Goal: Use online tool/utility

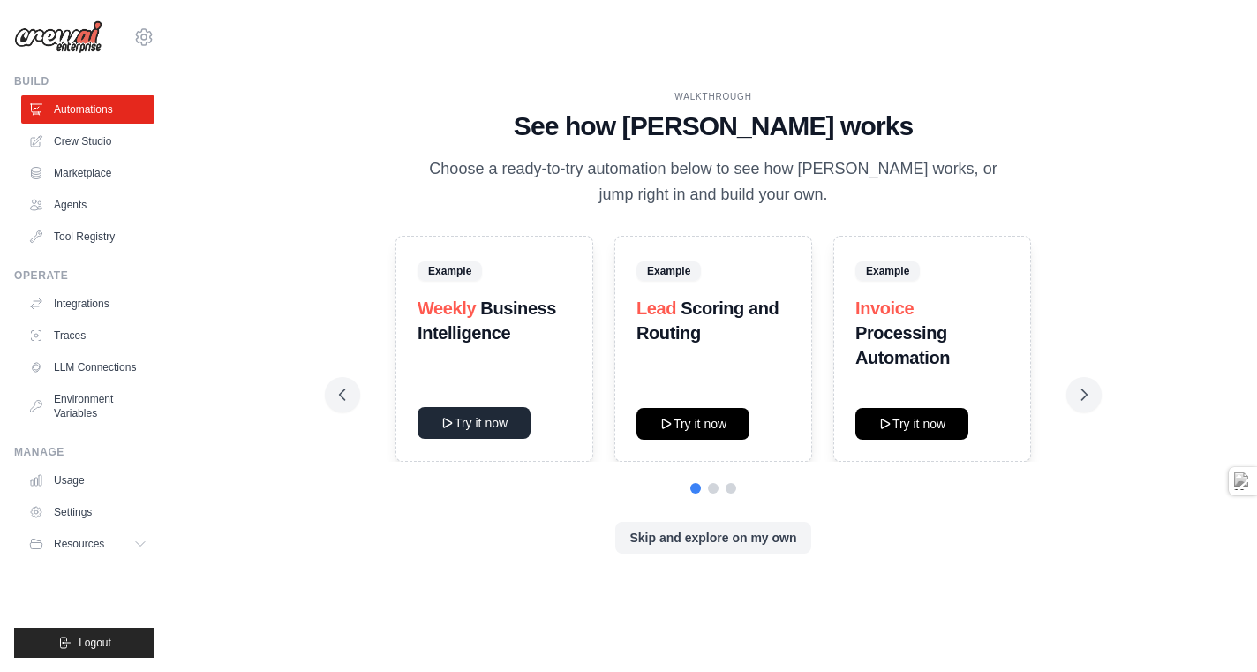
click at [460, 439] on button "Try it now" at bounding box center [473, 423] width 113 height 32
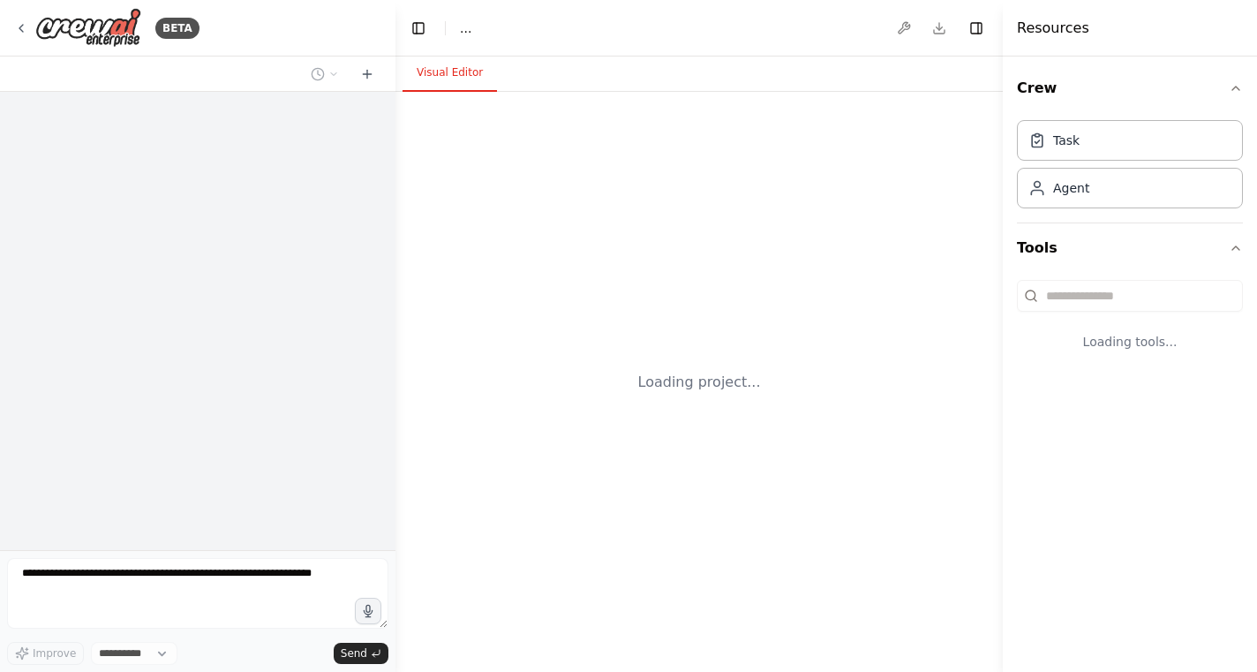
select select "****"
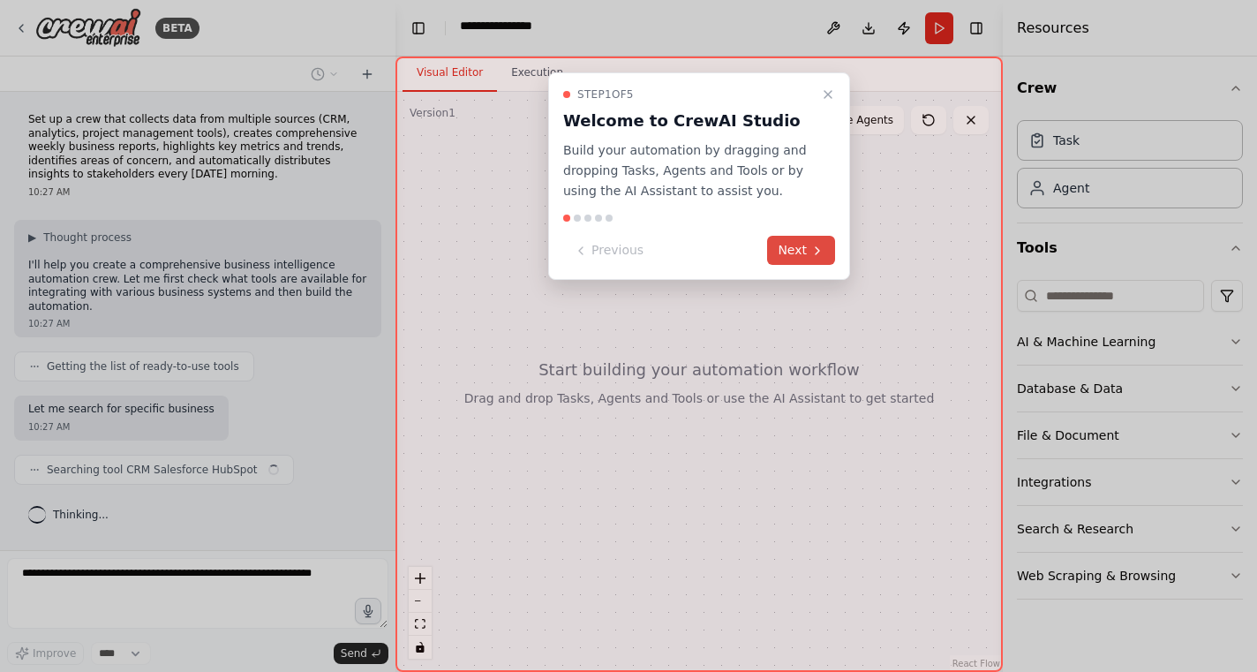
scroll to position [165, 0]
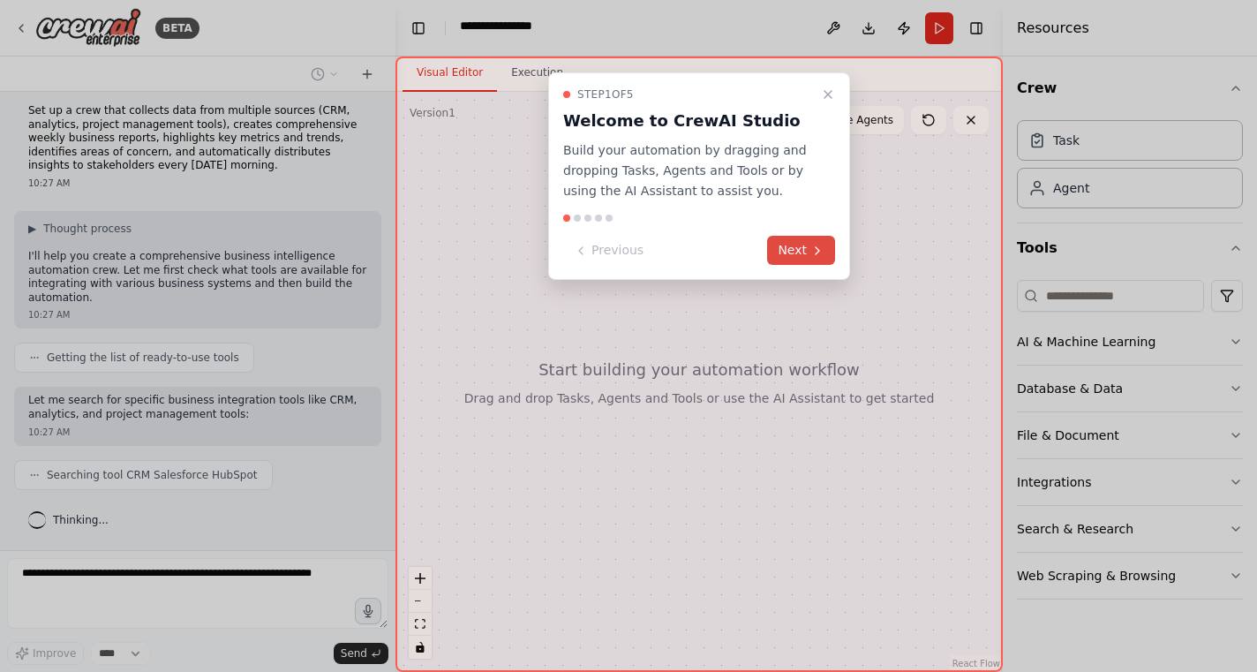
click at [770, 265] on button "Next" at bounding box center [801, 250] width 68 height 29
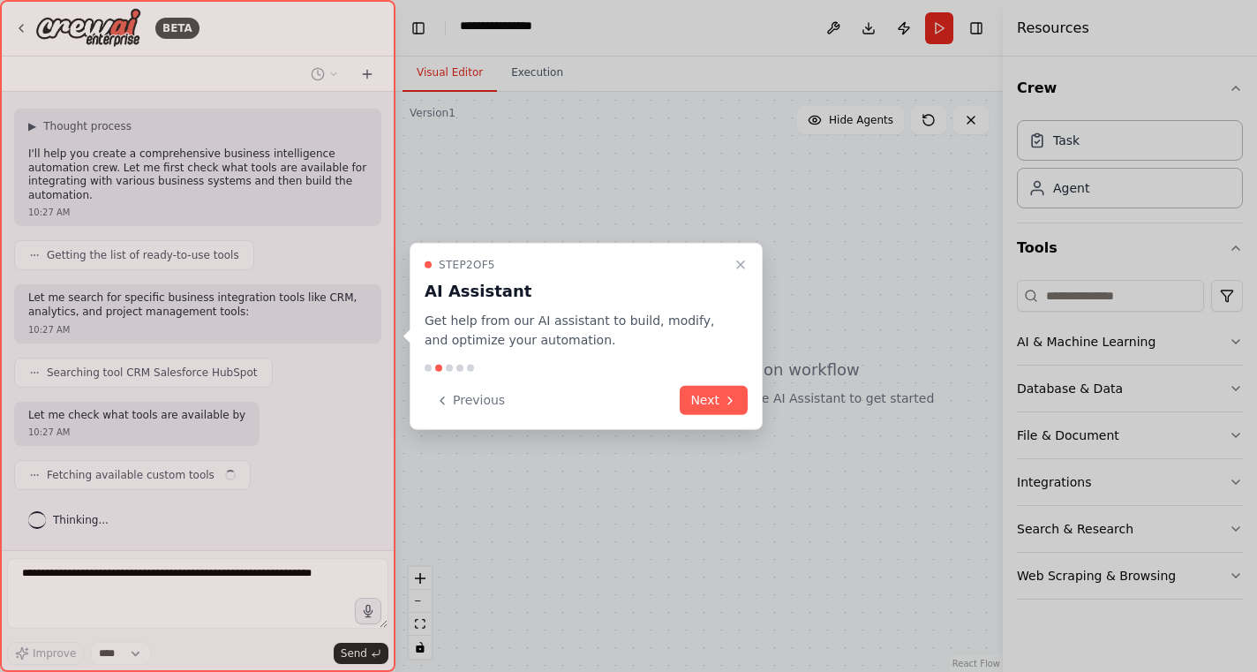
scroll to position [307, 0]
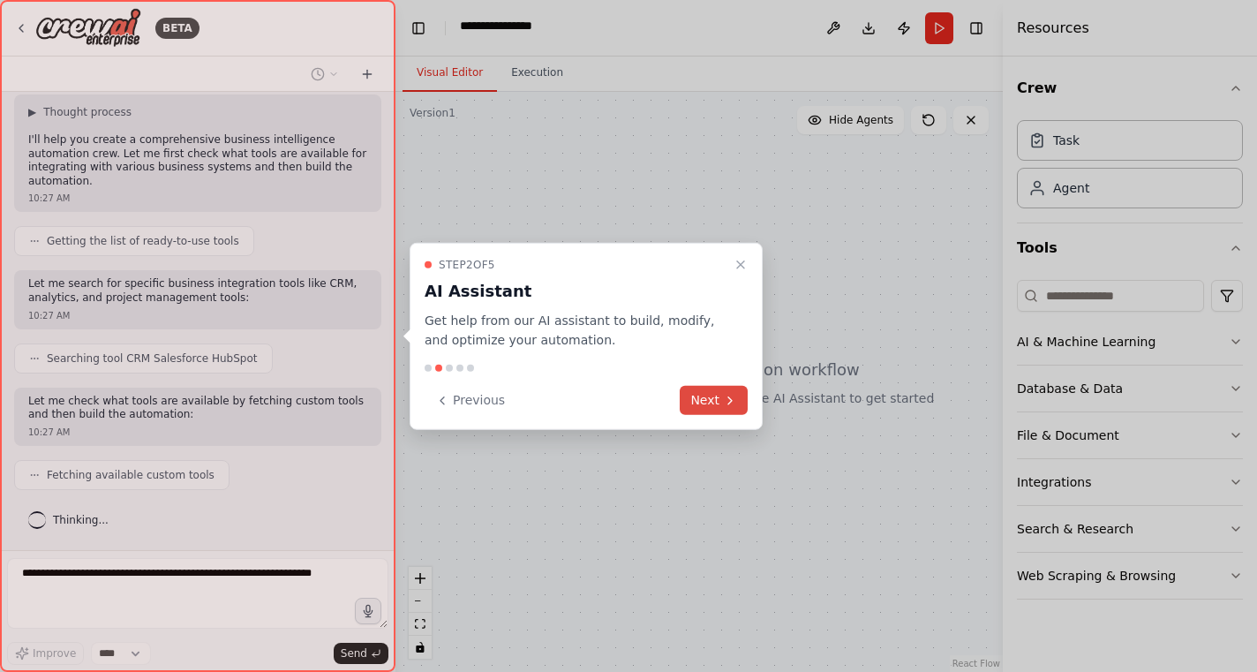
click at [713, 414] on button "Next" at bounding box center [714, 400] width 68 height 29
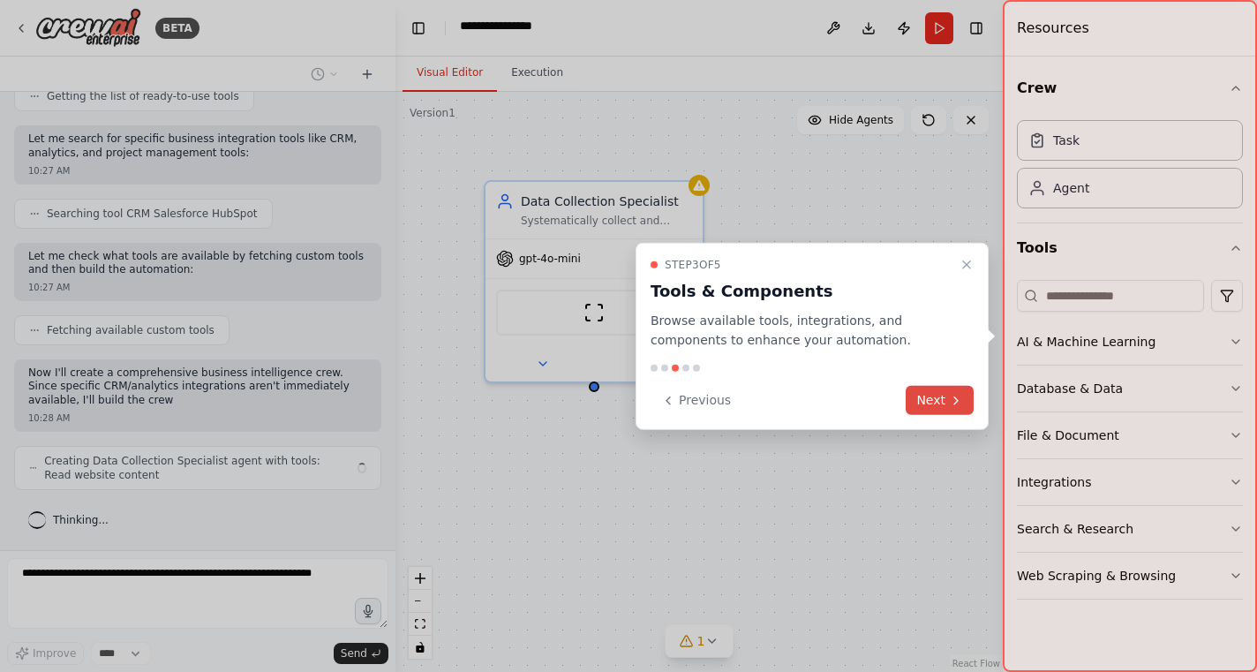
scroll to position [501, 0]
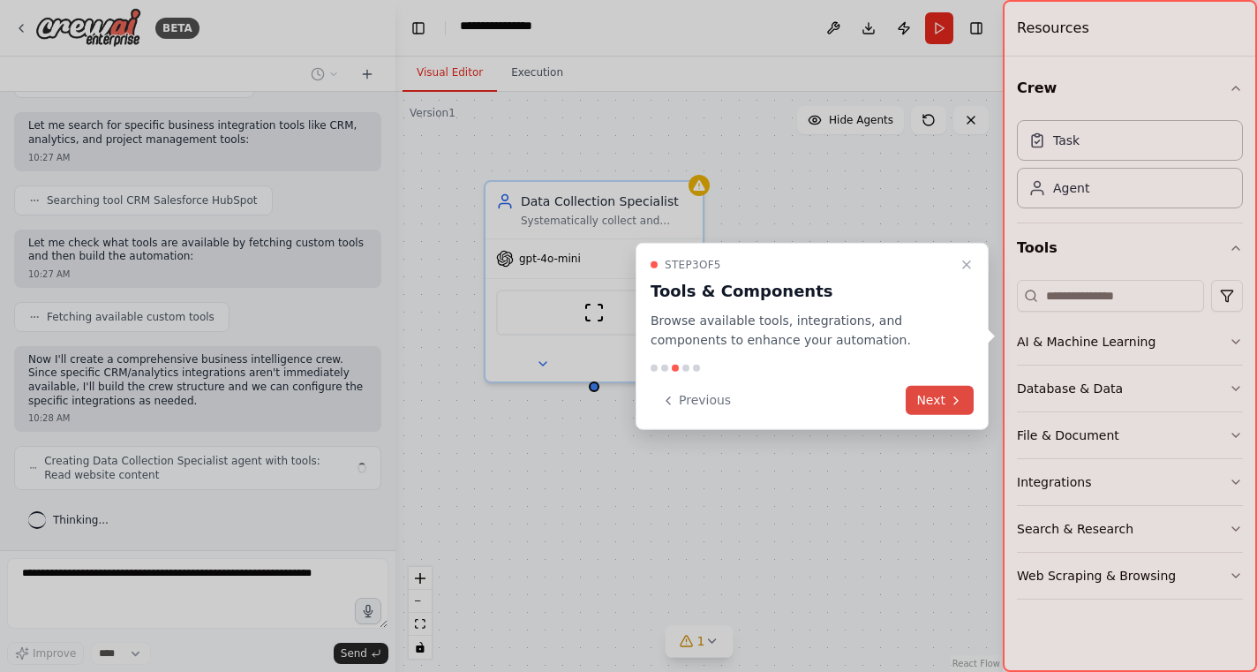
click at [918, 415] on button "Next" at bounding box center [939, 400] width 68 height 29
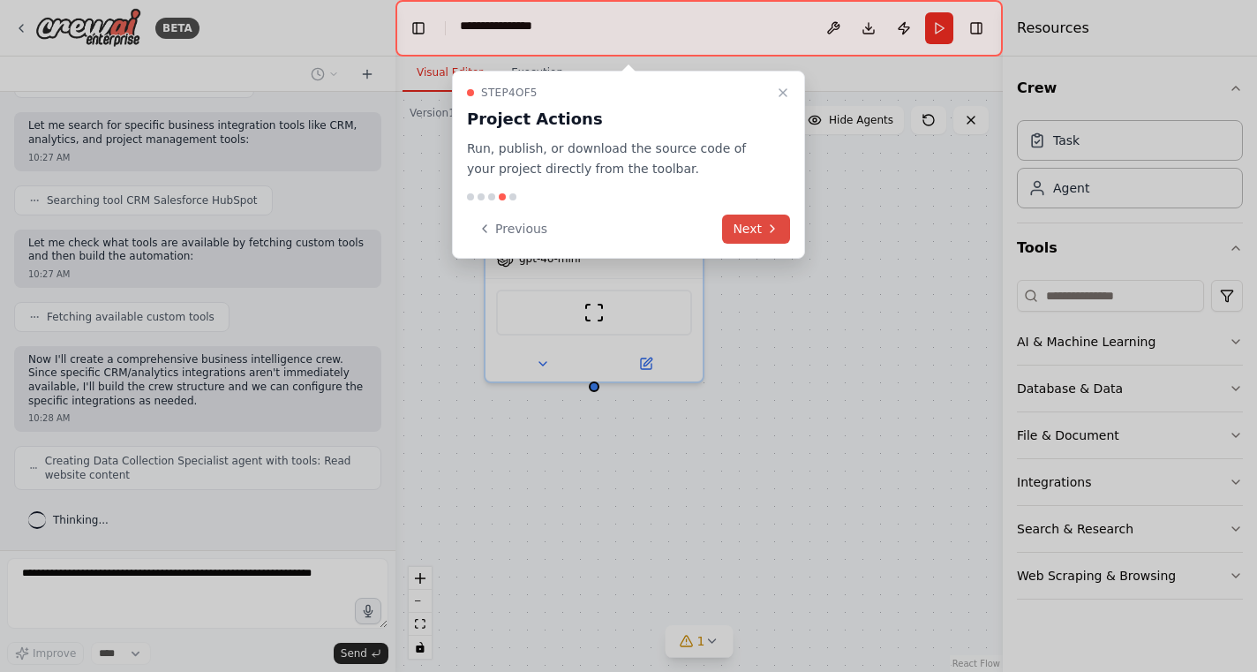
click at [755, 244] on button "Next" at bounding box center [756, 228] width 68 height 29
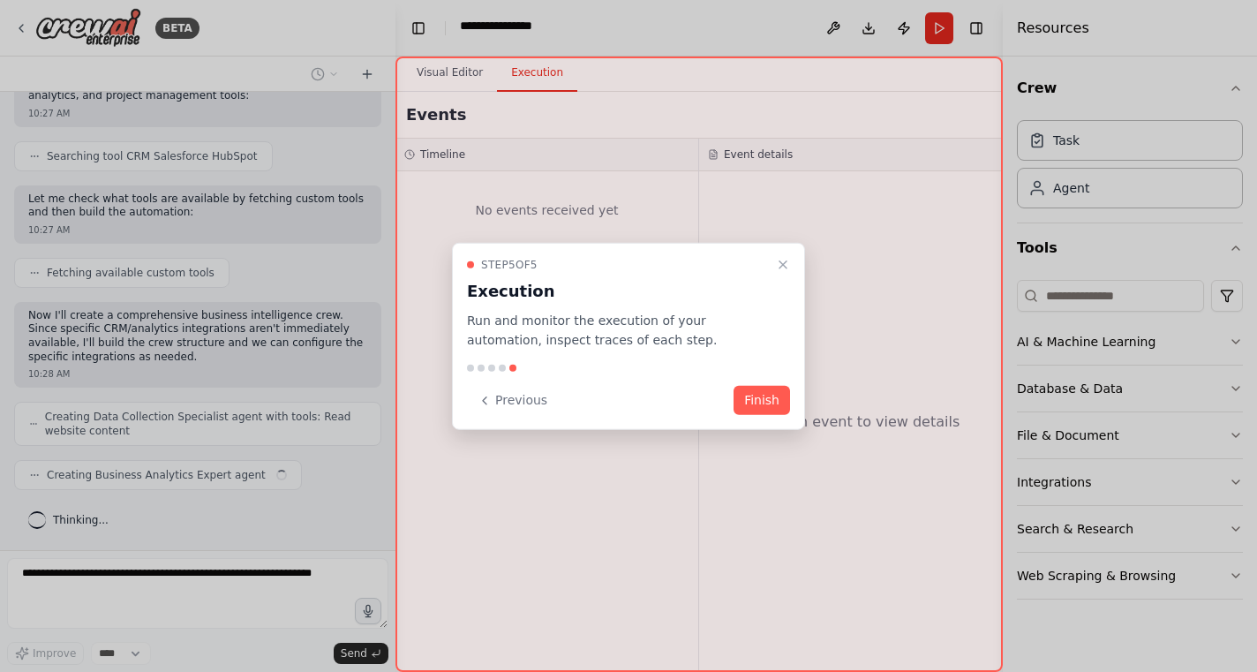
scroll to position [556, 0]
click at [765, 411] on button "Finish" at bounding box center [761, 400] width 56 height 29
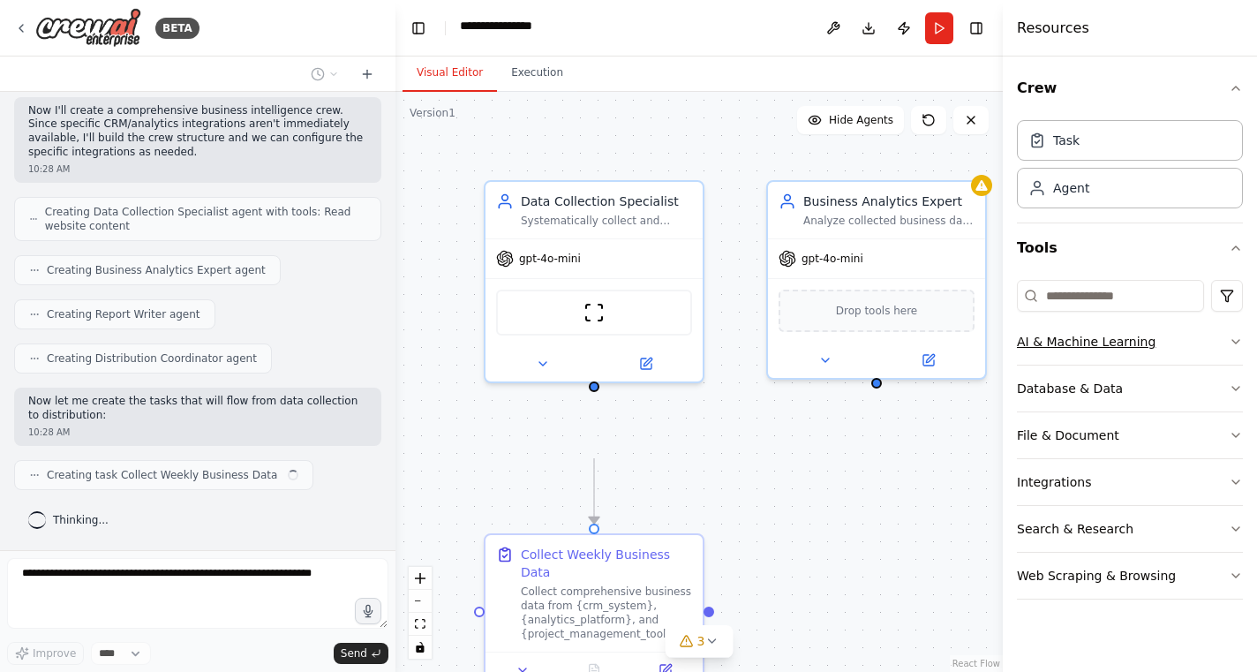
scroll to position [808, 0]
click at [1230, 349] on icon "button" at bounding box center [1236, 341] width 14 height 14
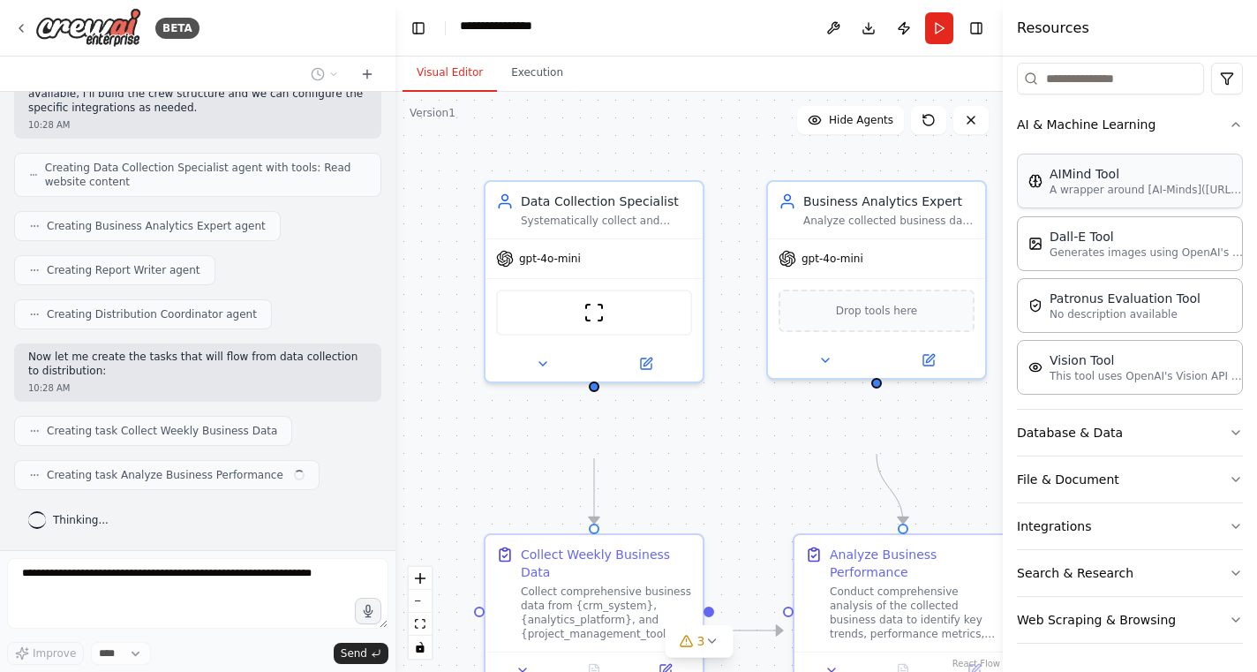
scroll to position [457, 0]
click at [1232, 431] on icon "button" at bounding box center [1235, 433] width 7 height 4
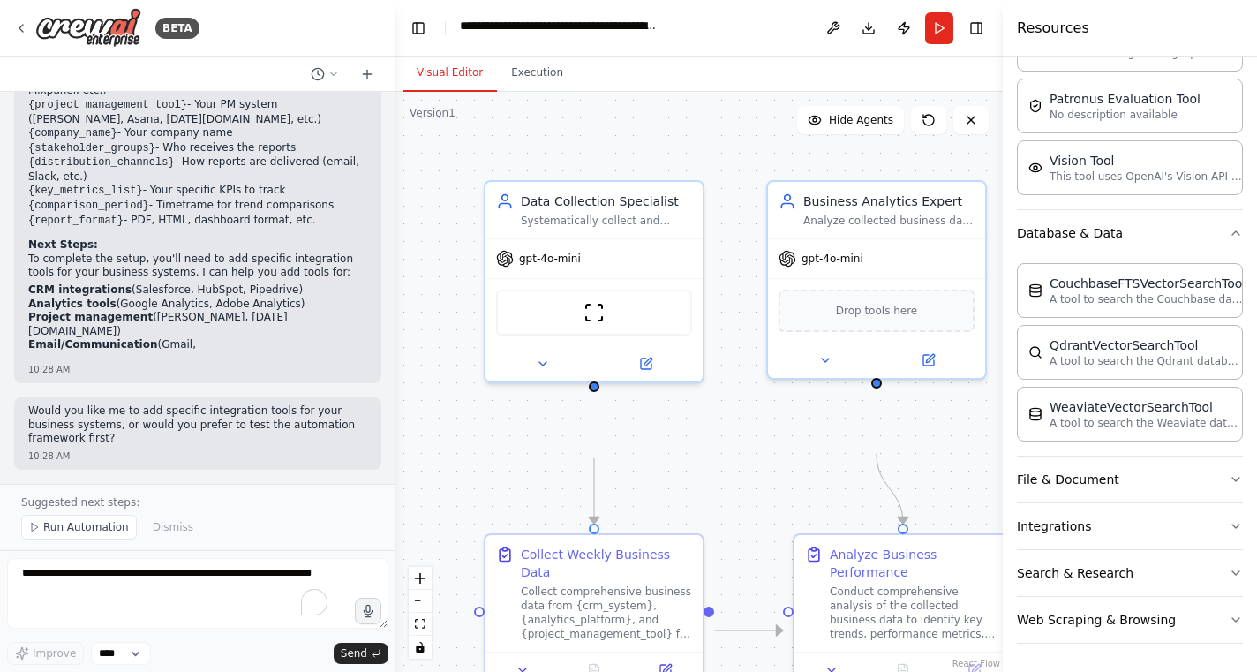
scroll to position [2273, 0]
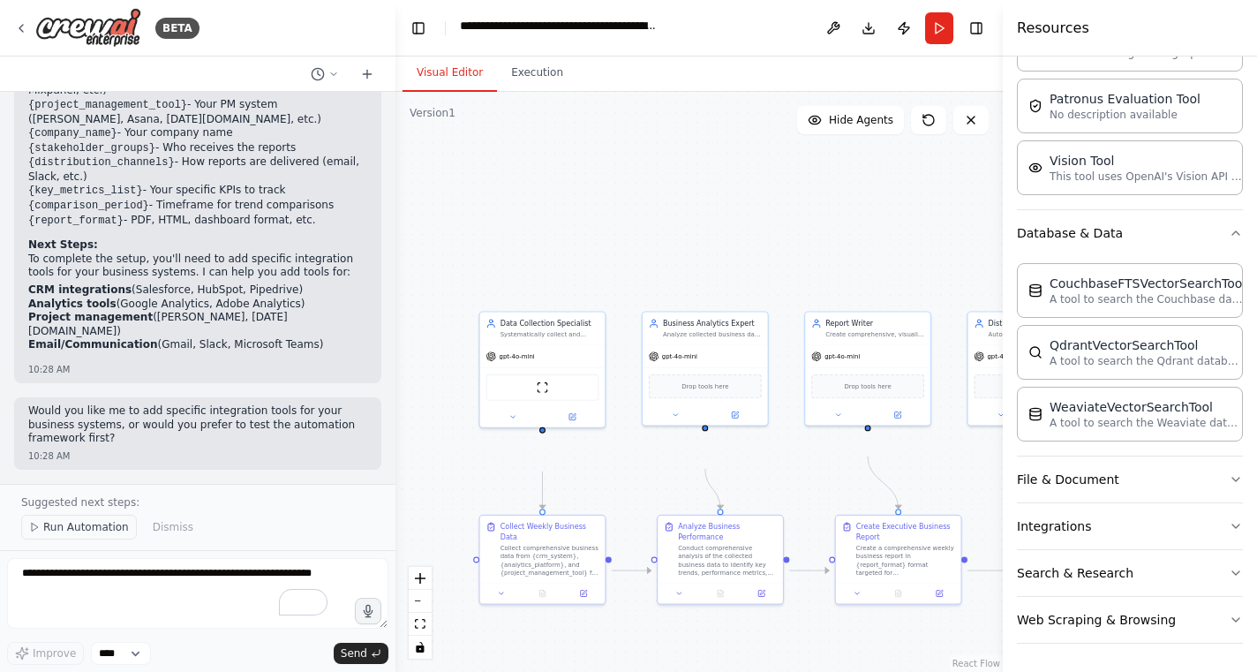
click at [98, 520] on span "Run Automation" at bounding box center [86, 527] width 86 height 14
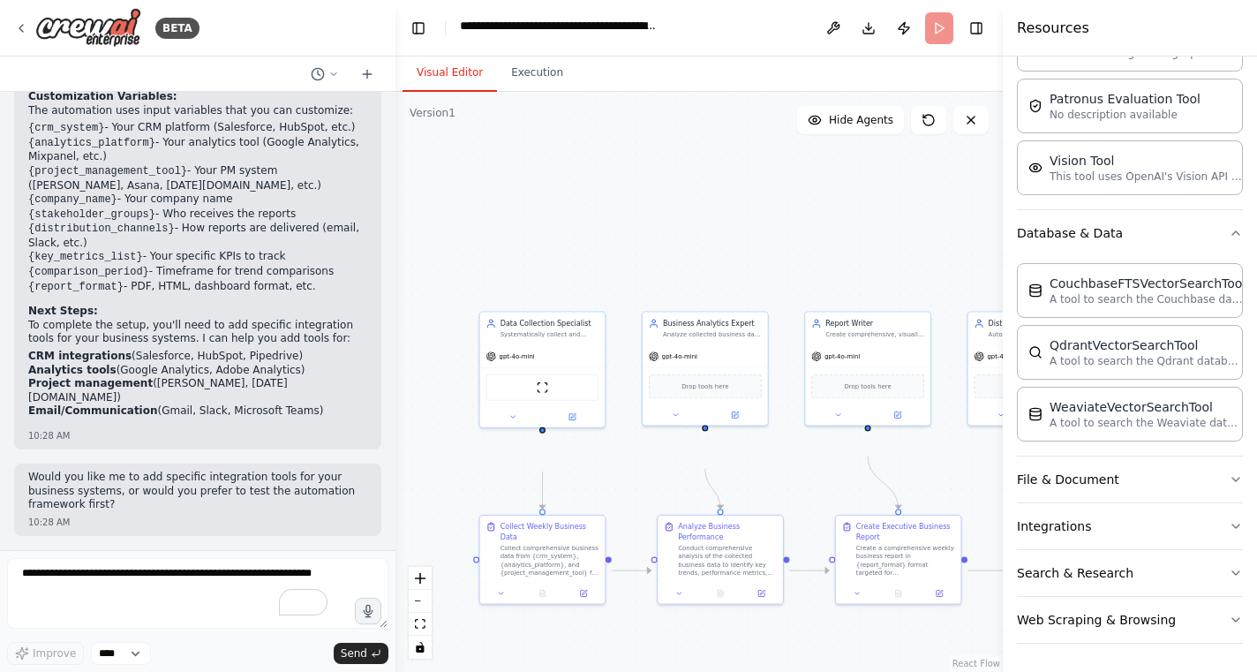
scroll to position [2190, 0]
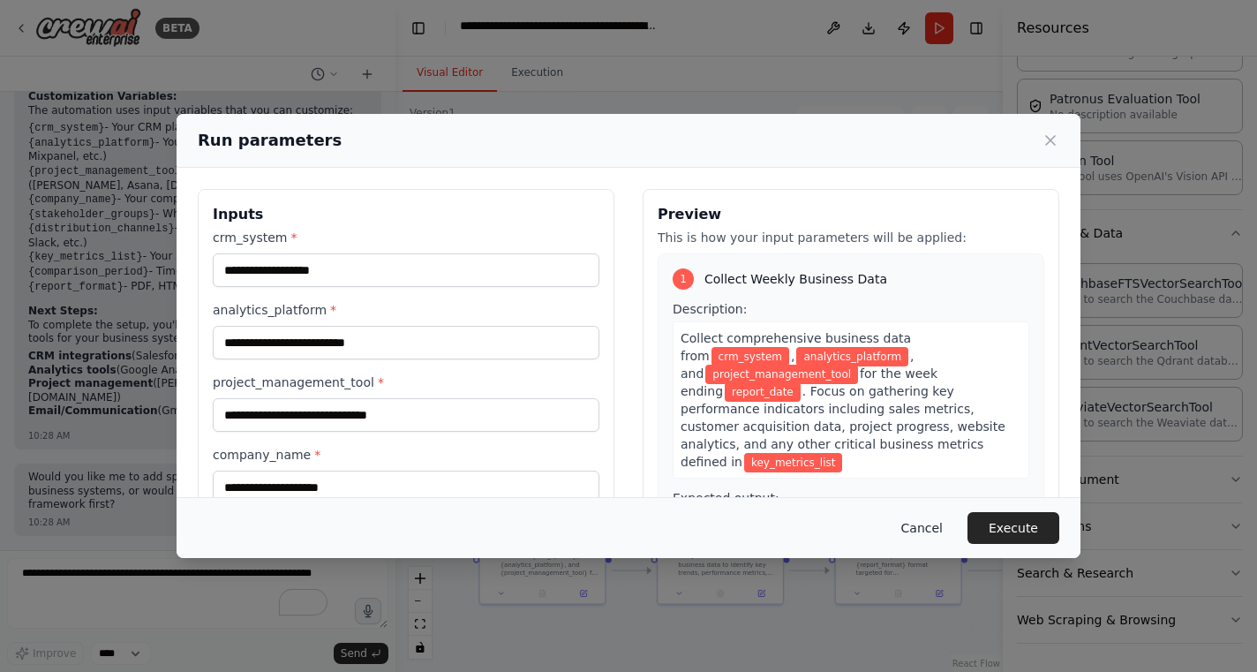
click at [957, 518] on button "Cancel" at bounding box center [922, 528] width 70 height 32
